Goal: Transaction & Acquisition: Subscribe to service/newsletter

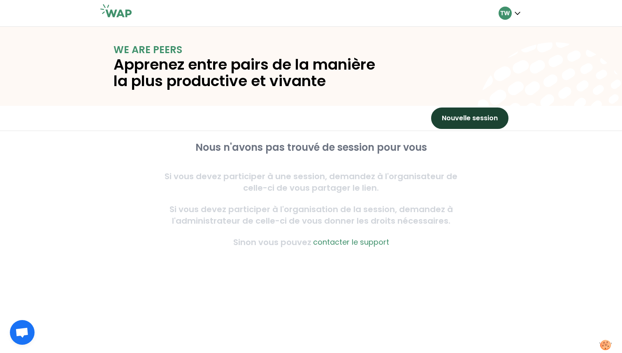
click at [481, 119] on button "Nouvelle session" at bounding box center [469, 117] width 77 height 21
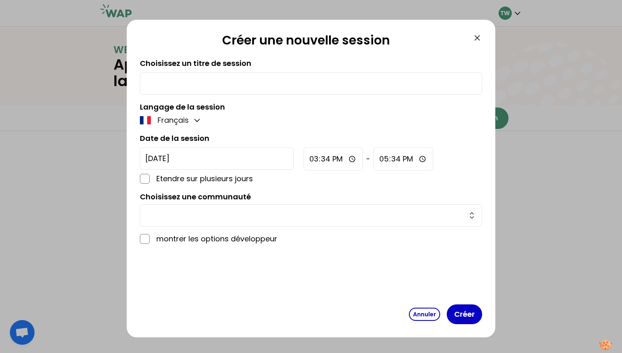
click at [234, 80] on input "text" at bounding box center [311, 84] width 332 height 12
type input "test"
click at [228, 213] on input "text" at bounding box center [306, 215] width 322 height 12
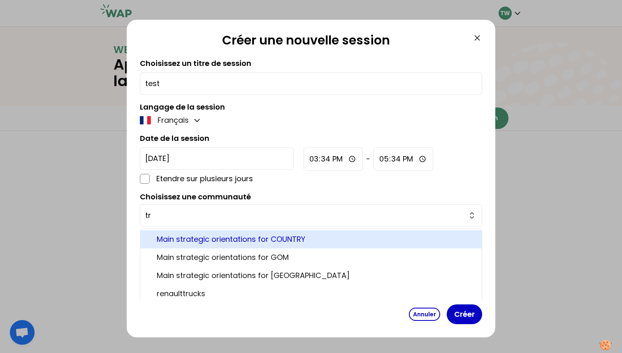
type input "t"
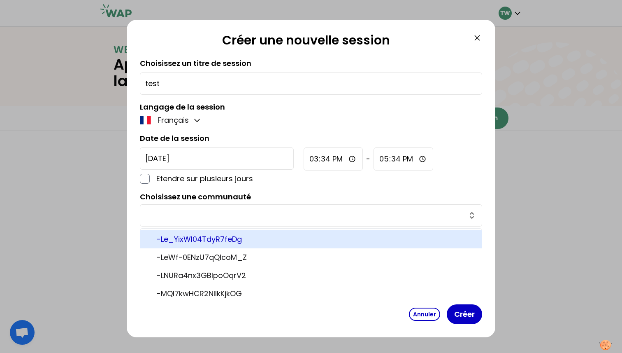
click at [250, 112] on div "Langage de la session Français" at bounding box center [311, 113] width 342 height 25
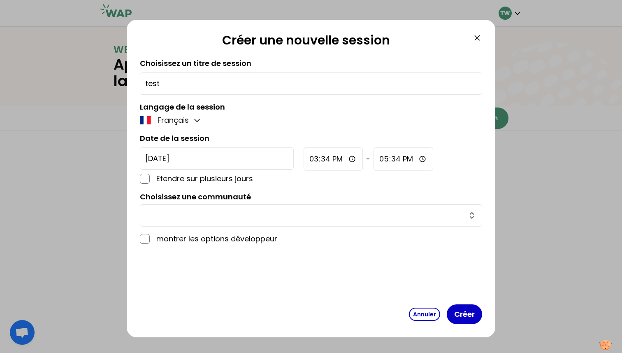
click at [207, 236] on label "montrer les options développeur" at bounding box center [216, 239] width 121 height 12
click at [471, 317] on button "Créer" at bounding box center [464, 314] width 35 height 20
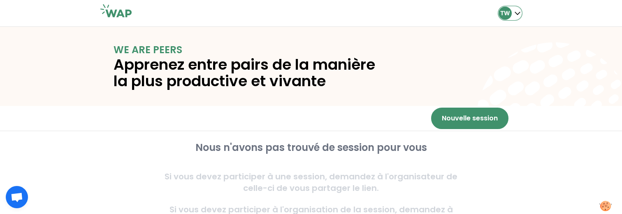
click at [508, 16] on p "TW" at bounding box center [505, 13] width 10 height 8
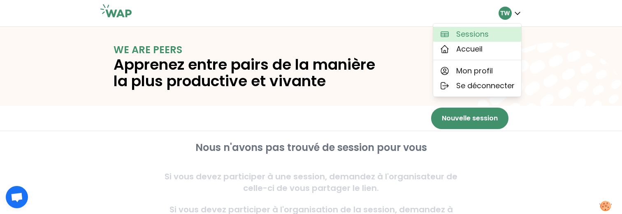
click at [478, 28] on span "Sessions" at bounding box center [472, 34] width 32 height 12
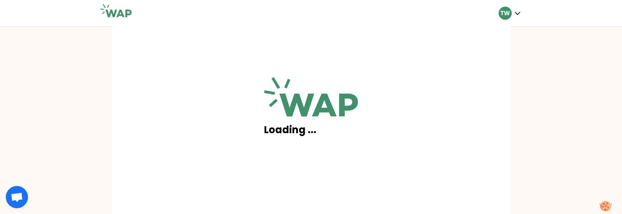
scroll to position [93, 0]
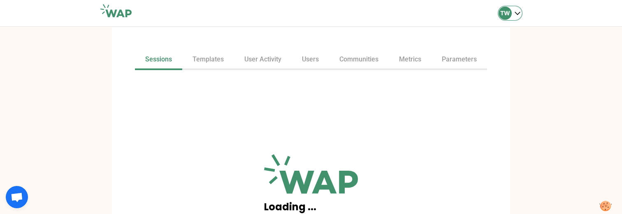
click at [504, 18] on div "TW" at bounding box center [505, 13] width 13 height 13
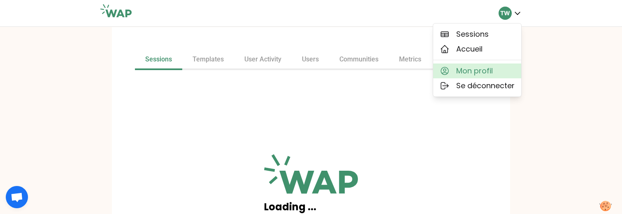
click at [494, 72] on button "Mon profil" at bounding box center [477, 70] width 88 height 15
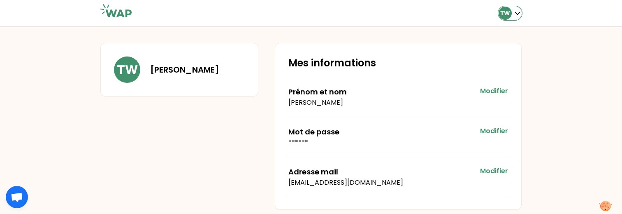
click at [504, 10] on p "TW" at bounding box center [505, 13] width 10 height 8
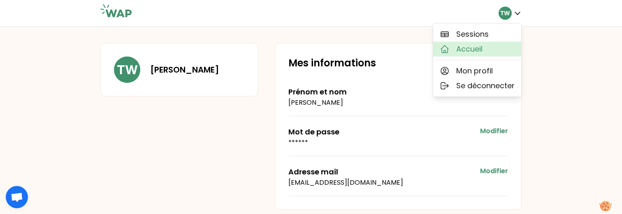
click at [473, 55] on button "Accueil" at bounding box center [477, 49] width 88 height 15
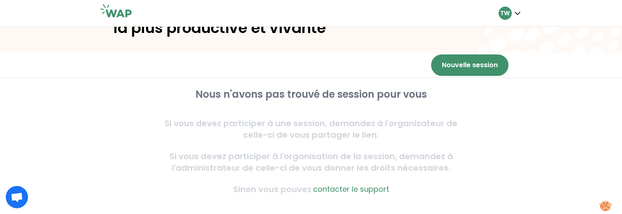
scroll to position [53, 0]
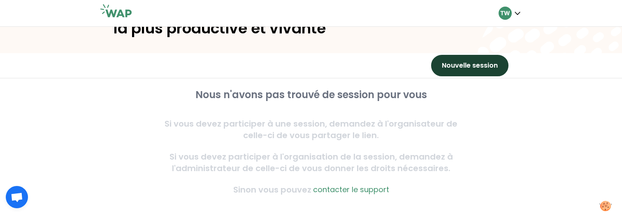
click at [477, 63] on button "Nouvelle session" at bounding box center [469, 65] width 77 height 21
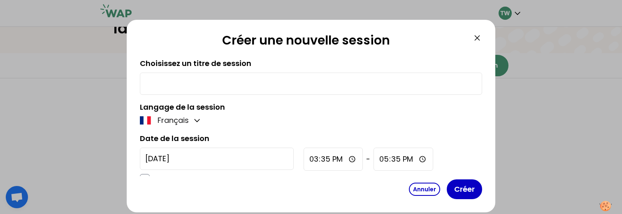
scroll to position [71, 0]
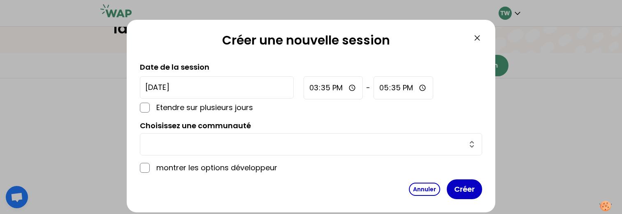
click at [209, 139] on input "text" at bounding box center [306, 144] width 322 height 12
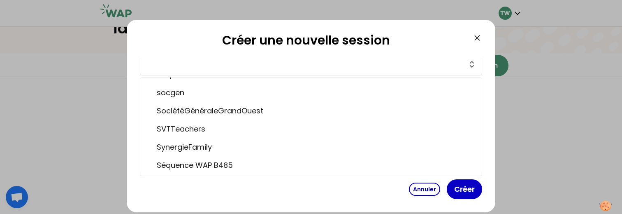
scroll to position [1516, 0]
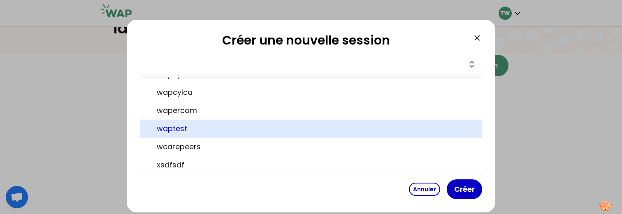
click at [200, 133] on span "waptest" at bounding box center [316, 129] width 318 height 12
type input "waptest"
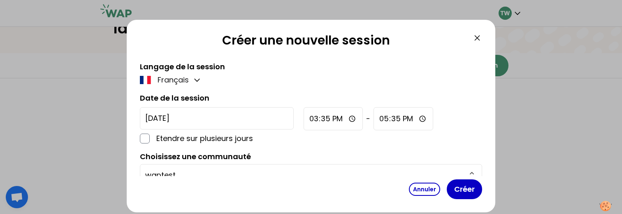
scroll to position [0, 0]
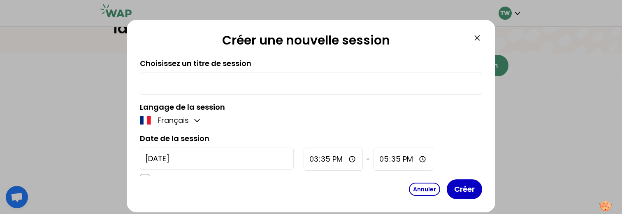
click at [214, 90] on div at bounding box center [311, 83] width 342 height 22
click at [216, 82] on input "text" at bounding box center [311, 84] width 332 height 12
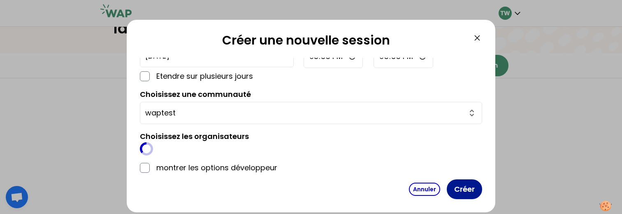
type input "testtttt"
click at [458, 181] on button "Créer" at bounding box center [464, 189] width 35 height 20
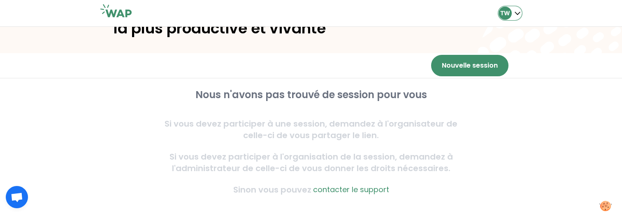
click at [506, 18] on div "TW" at bounding box center [505, 13] width 13 height 13
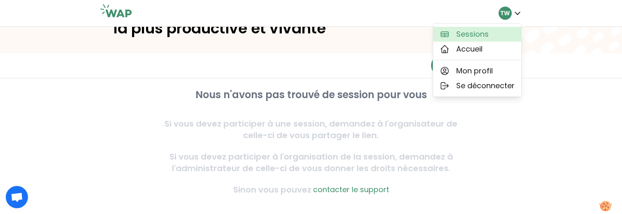
click at [485, 32] on span "Sessions" at bounding box center [472, 34] width 32 height 12
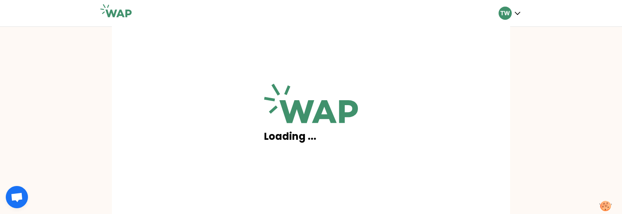
scroll to position [93, 0]
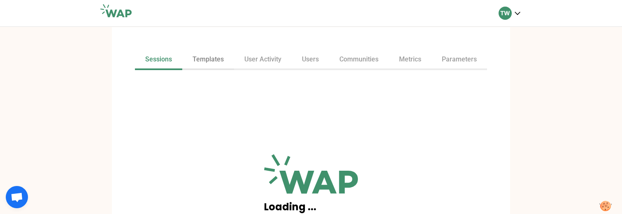
click at [210, 60] on link "Templates" at bounding box center [208, 60] width 52 height 20
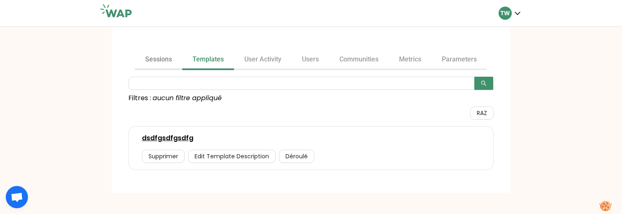
click at [152, 61] on link "Sessions" at bounding box center [158, 60] width 47 height 20
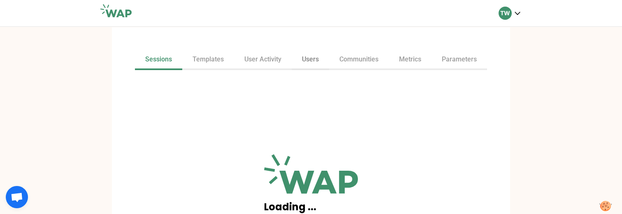
click at [313, 62] on link "Users" at bounding box center [310, 60] width 37 height 20
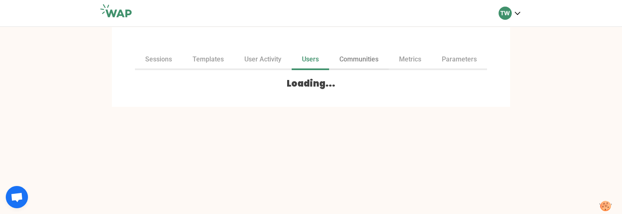
click at [359, 60] on link "Communities" at bounding box center [359, 60] width 60 height 20
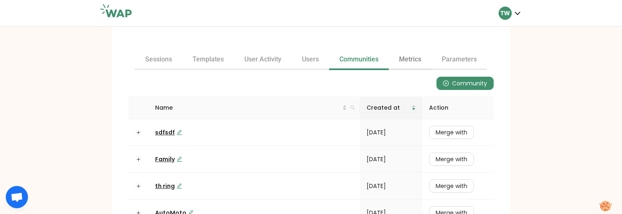
click at [415, 60] on link "Metrics" at bounding box center [410, 60] width 43 height 20
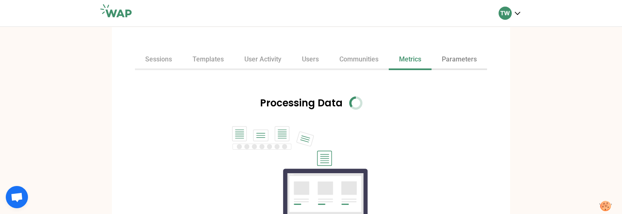
click at [461, 67] on link "Parameters" at bounding box center [460, 60] width 56 height 20
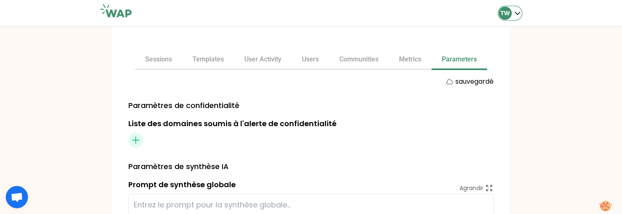
click at [512, 17] on div "TW" at bounding box center [510, 13] width 23 height 13
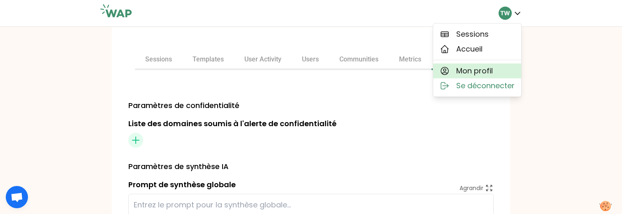
click at [478, 84] on span "Se déconnecter" at bounding box center [485, 86] width 58 height 12
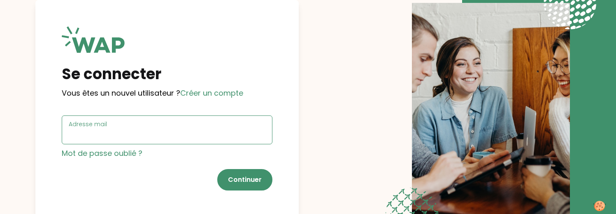
click at [169, 135] on input "Adresse mail" at bounding box center [167, 135] width 197 height 12
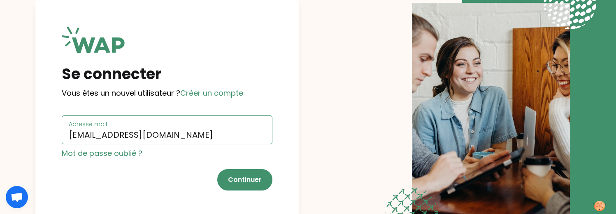
type input "gaetan@wearepeers.com"
click button "Continuer" at bounding box center [244, 179] width 55 height 21
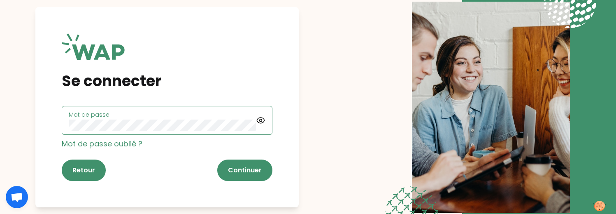
click button "Continuer" at bounding box center [244, 169] width 55 height 21
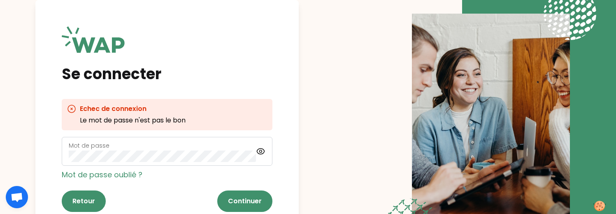
click at [247, 87] on div "Se connecter Echec de connexion Le mot de passe n'est pas le bon Mot de passe M…" at bounding box center [166, 119] width 263 height 238
click at [84, 203] on button "Retour" at bounding box center [84, 200] width 44 height 21
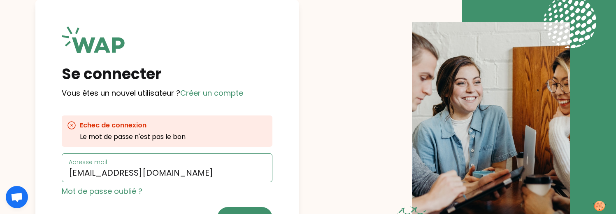
click at [108, 174] on input "gaetan@wearepeers.com" at bounding box center [167, 173] width 197 height 12
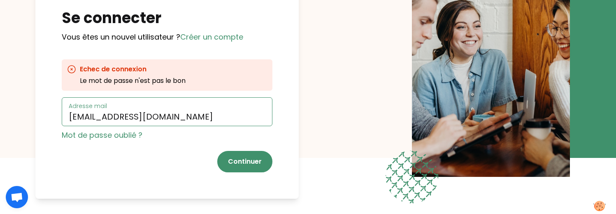
type input "[EMAIL_ADDRESS][DOMAIN_NAME]"
click at [254, 146] on form "Adresse mail t.wagner66250@gmail.com Mot de passe oublié ? Continuer" at bounding box center [167, 134] width 211 height 75
click at [247, 168] on button "Continuer" at bounding box center [244, 161] width 55 height 21
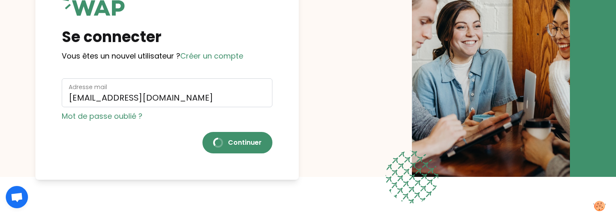
scroll to position [36, 0]
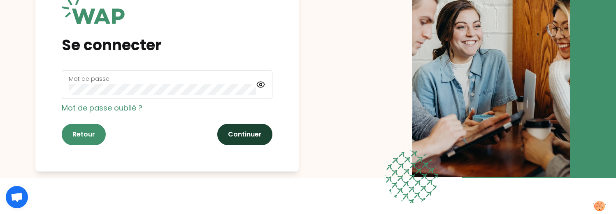
click at [242, 134] on button "Continuer" at bounding box center [244, 133] width 55 height 21
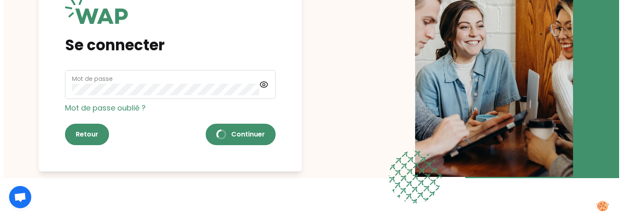
scroll to position [0, 0]
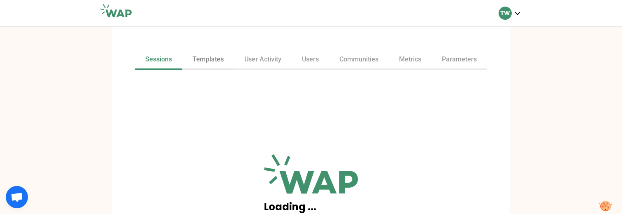
click at [207, 61] on link "Templates" at bounding box center [208, 60] width 52 height 20
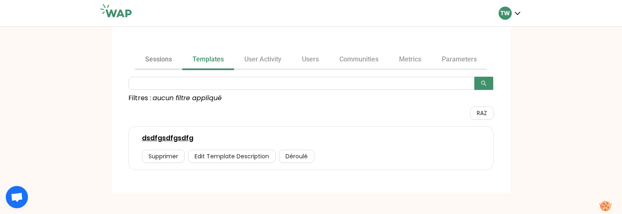
click at [158, 63] on link "Sessions" at bounding box center [158, 60] width 47 height 20
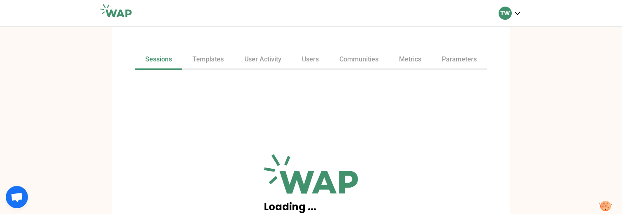
click at [520, 23] on div "TW" at bounding box center [510, 13] width 23 height 26
click at [511, 16] on div "TW" at bounding box center [510, 13] width 23 height 13
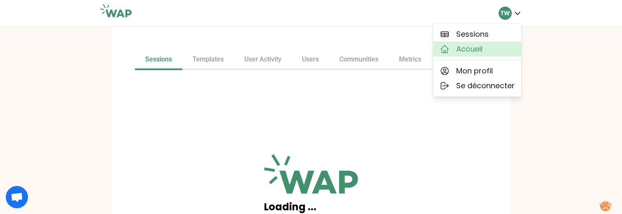
click at [462, 50] on span "Accueil" at bounding box center [469, 49] width 26 height 12
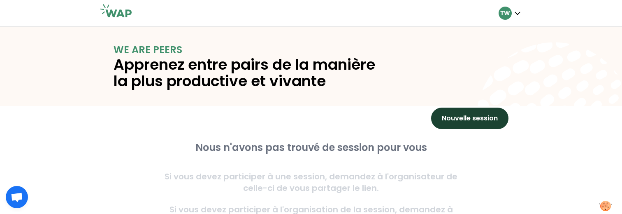
click at [457, 115] on button "Nouvelle session" at bounding box center [469, 117] width 77 height 21
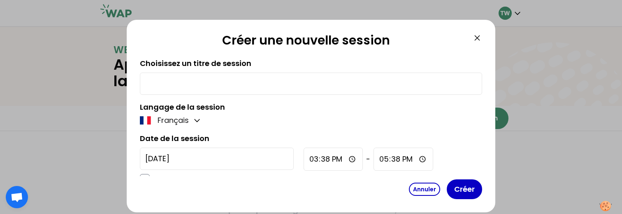
click at [264, 95] on div "Choisissez un titre de session Langage de la session Français Date de la sessio…" at bounding box center [311, 117] width 342 height 118
click at [275, 83] on input "text" at bounding box center [311, 84] width 332 height 12
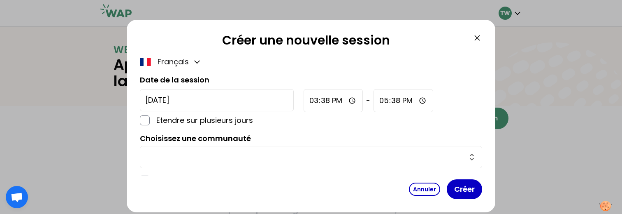
scroll to position [71, 0]
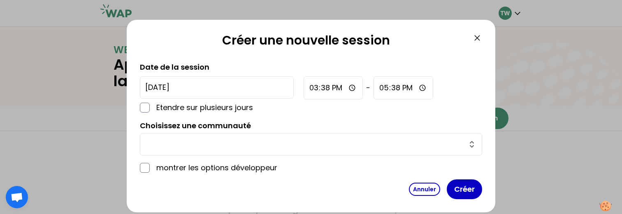
type input "TEST"
click at [267, 145] on input "text" at bounding box center [306, 144] width 322 height 12
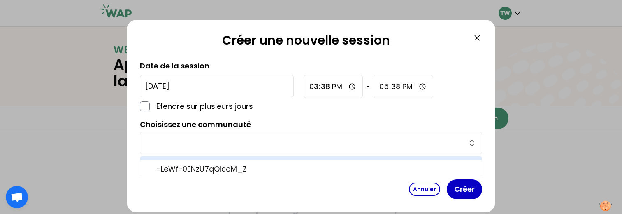
scroll to position [0, 0]
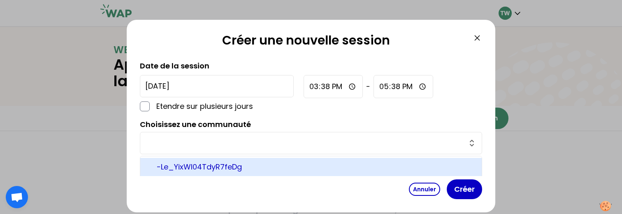
click at [241, 170] on span "-Le_YixWl04TdyR7feDg" at bounding box center [316, 167] width 318 height 12
type input "-Le_YixWl04TdyR7feDg"
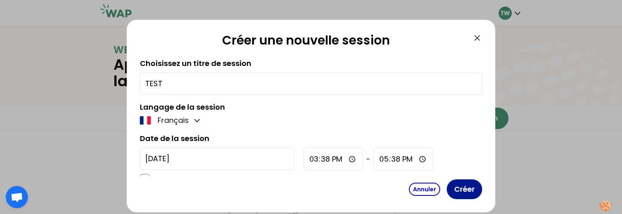
click at [454, 190] on button "Créer" at bounding box center [464, 189] width 35 height 20
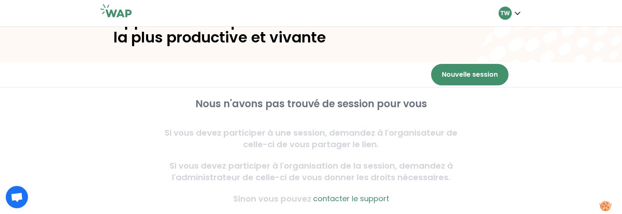
scroll to position [60, 0]
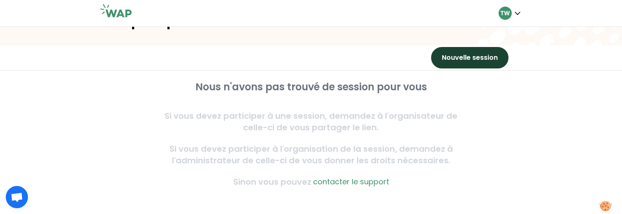
click at [477, 60] on button "Nouvelle session" at bounding box center [469, 57] width 77 height 21
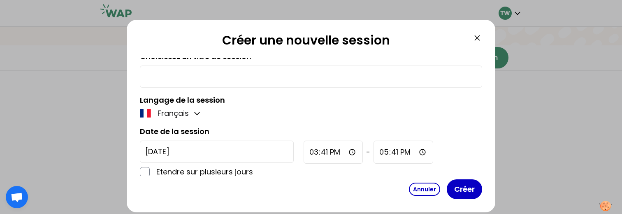
scroll to position [0, 0]
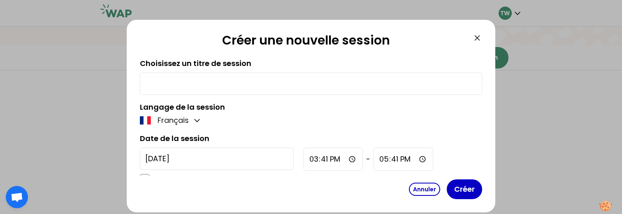
click at [298, 86] on input "text" at bounding box center [311, 84] width 332 height 12
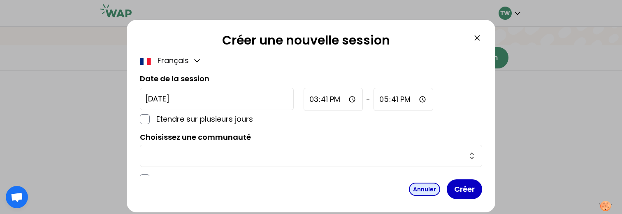
scroll to position [83, 0]
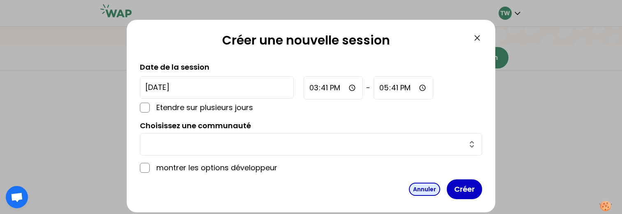
click at [415, 186] on button "Annuler" at bounding box center [424, 188] width 31 height 13
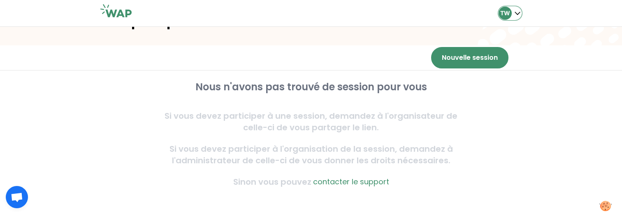
click at [506, 18] on div "TW" at bounding box center [505, 13] width 13 height 13
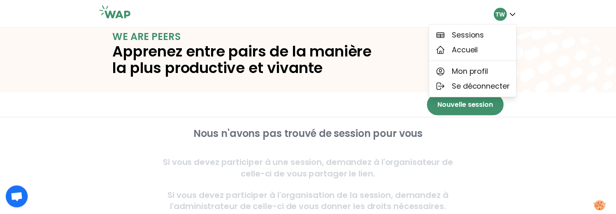
scroll to position [0, 0]
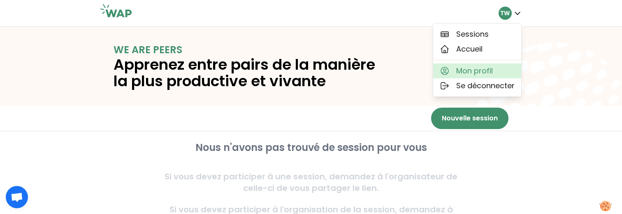
click at [457, 67] on span "Mon profil" at bounding box center [474, 71] width 37 height 12
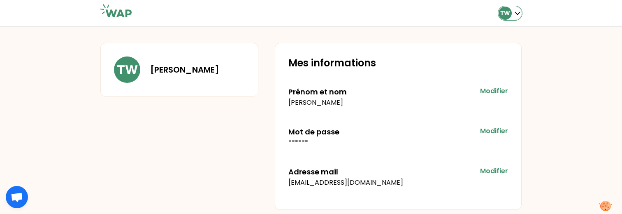
click at [511, 9] on div "TW" at bounding box center [510, 13] width 23 height 13
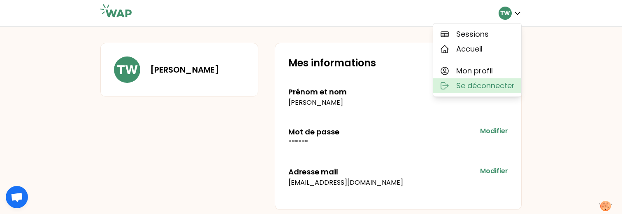
click at [453, 87] on button "Se déconnecter" at bounding box center [477, 85] width 88 height 15
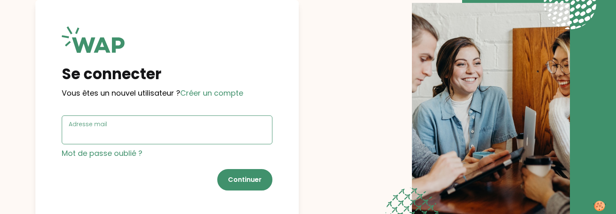
click at [117, 133] on input "Adresse mail" at bounding box center [167, 135] width 197 height 12
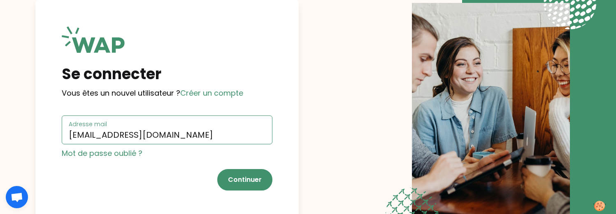
click at [126, 135] on input "[EMAIL_ADDRESS][DOMAIN_NAME]" at bounding box center [167, 135] width 197 height 12
type input "t.wagner66250+user@gmail.com"
click at [252, 181] on button "Continuer" at bounding box center [244, 179] width 55 height 21
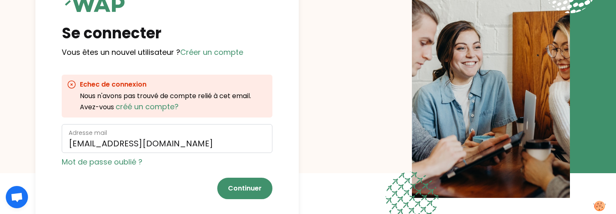
scroll to position [56, 0]
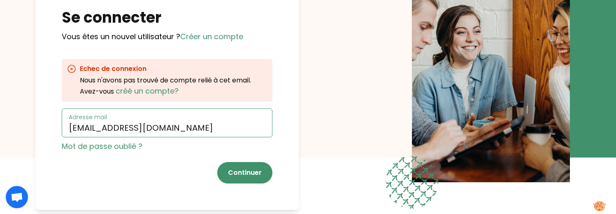
click at [149, 131] on input "t.wagner66250+user@gmail.com" at bounding box center [167, 128] width 197 height 12
click at [151, 87] on link "créé un compte?" at bounding box center [147, 91] width 63 height 10
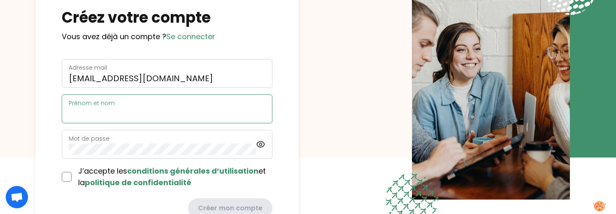
click at [157, 111] on input "Prénom et nom" at bounding box center [167, 114] width 197 height 12
type input "[PERSON_NAME]"
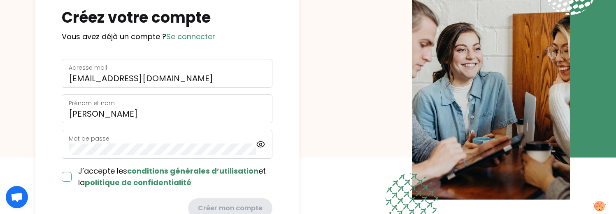
click at [64, 179] on input "checkbox" at bounding box center [67, 177] width 10 height 10
checkbox input "true"
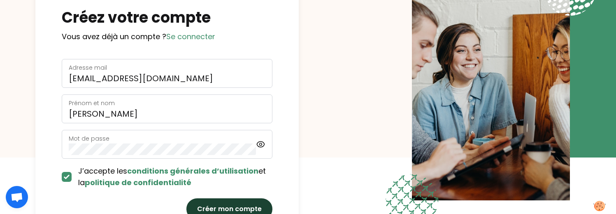
click at [230, 200] on button "Créer mon compte" at bounding box center [229, 208] width 86 height 21
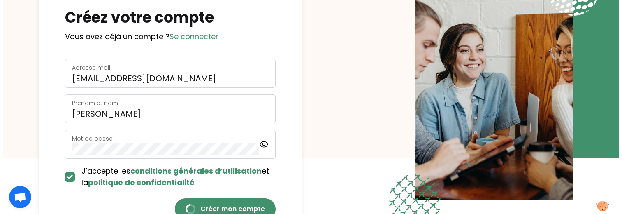
scroll to position [0, 0]
